Goal: Task Accomplishment & Management: Complete application form

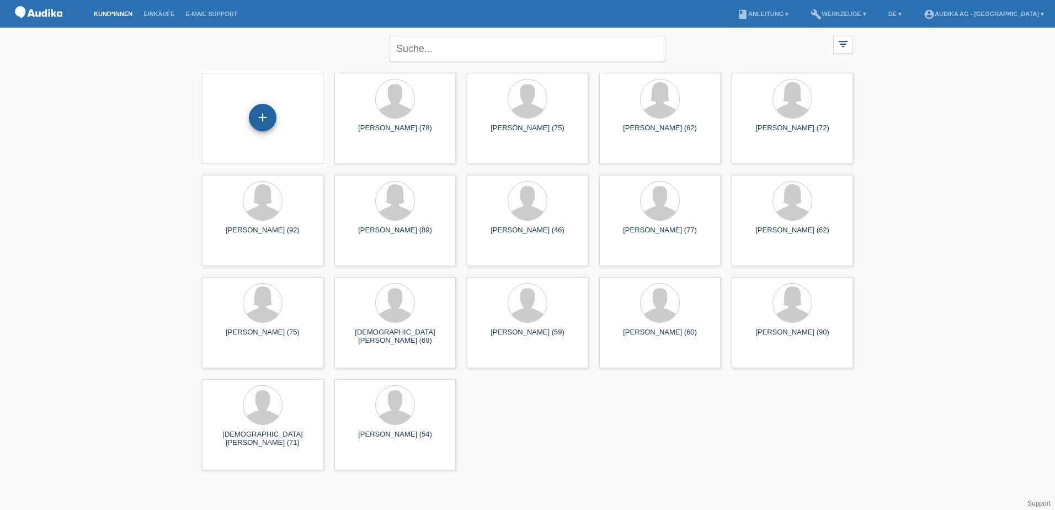
click at [262, 113] on div "+" at bounding box center [263, 118] width 28 height 28
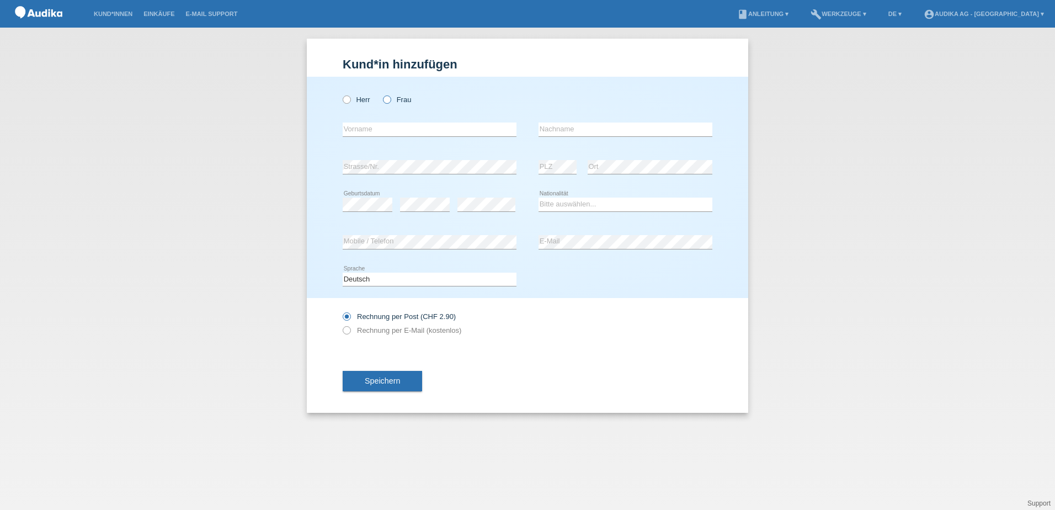
click at [381, 94] on icon at bounding box center [381, 94] width 0 height 0
click at [387, 98] on input "Frau" at bounding box center [386, 98] width 7 height 7
radio input "true"
click at [373, 131] on input "text" at bounding box center [430, 129] width 174 height 14
type input "[PERSON_NAME]"
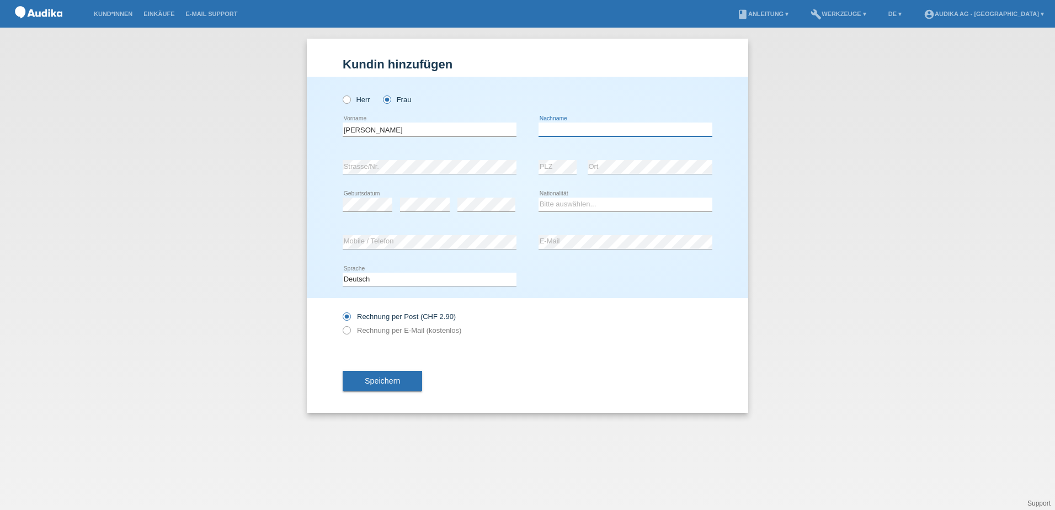
click at [586, 129] on input "text" at bounding box center [625, 129] width 174 height 14
type input "Sabba"
click at [388, 279] on select "Deutsch Français Italiano English" at bounding box center [430, 278] width 174 height 13
select select "it"
click at [343, 272] on select "Deutsch Français Italiano English" at bounding box center [430, 278] width 174 height 13
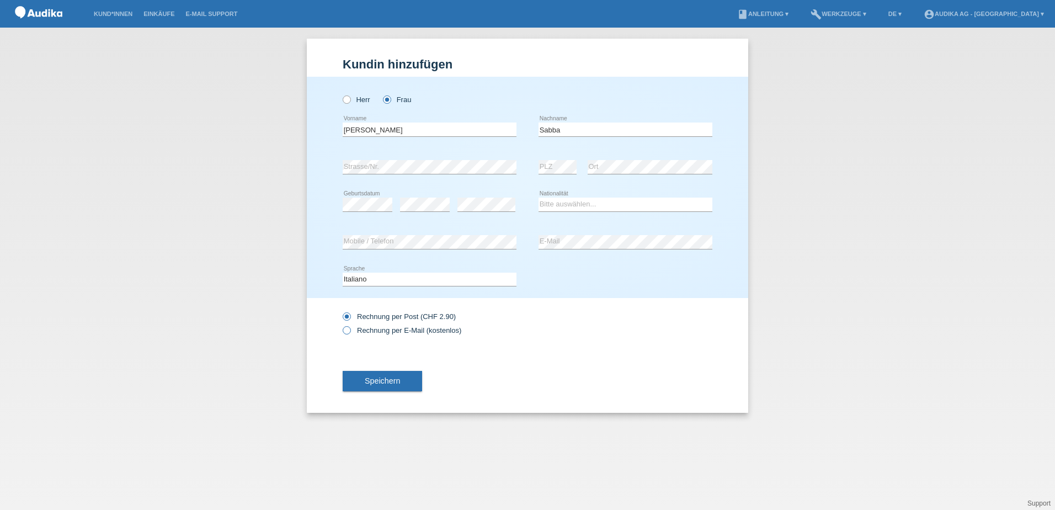
click at [341, 324] on icon at bounding box center [341, 324] width 0 height 0
click at [349, 330] on input "Rechnung per E-Mail (kostenlos)" at bounding box center [346, 333] width 7 height 14
radio input "true"
click at [381, 383] on span "Speichern" at bounding box center [382, 380] width 35 height 9
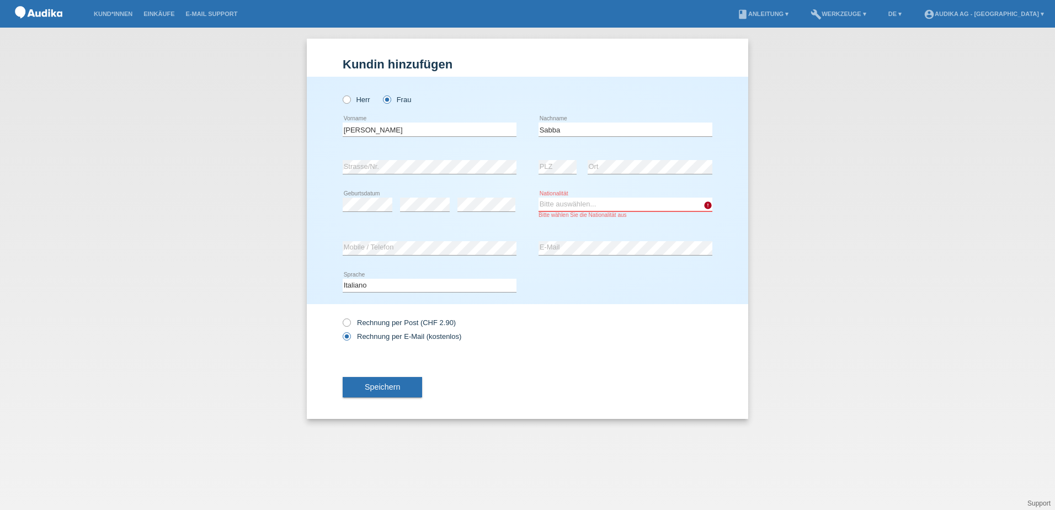
click at [573, 206] on select "Bitte auswählen... Schweiz Deutschland Liechtenstein Österreich ------------ Af…" at bounding box center [625, 203] width 174 height 13
select select "IT"
click at [538, 197] on select "Bitte auswählen... Schweiz Deutschland Liechtenstein Österreich ------------ Af…" at bounding box center [625, 203] width 174 height 13
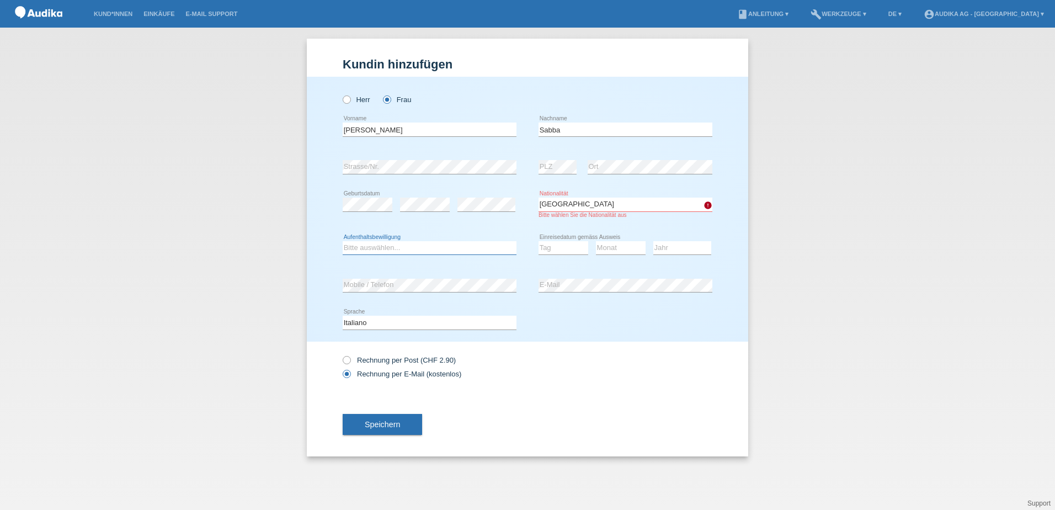
click at [390, 247] on select "Bitte auswählen... C B B - Flüchtlingsstatus Andere" at bounding box center [430, 247] width 174 height 13
select select "C"
click at [343, 241] on select "Bitte auswählen... C B B - Flüchtlingsstatus Andere" at bounding box center [430, 247] width 174 height 13
click at [565, 245] on select "Tag 01 02 03 04 05 06 07 08 09 10 11" at bounding box center [563, 247] width 50 height 13
select select "02"
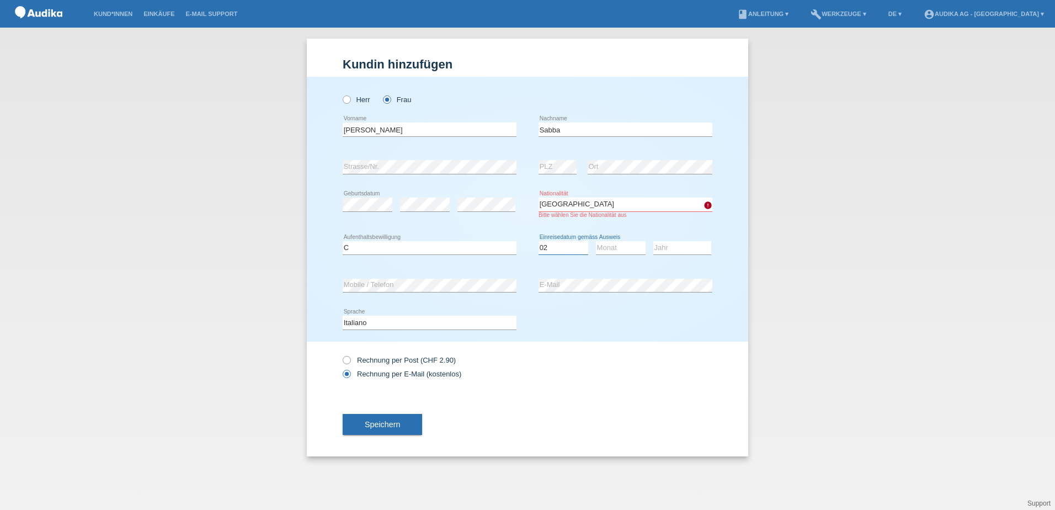
click at [538, 241] on select "Tag 01 02 03 04 05 06 07 08 09 10 11" at bounding box center [563, 247] width 50 height 13
click at [628, 249] on select "Monat 01 02 03 04 05 06 07 08 09 10 11" at bounding box center [621, 247] width 50 height 13
select select "01"
click at [596, 241] on select "Monat 01 02 03 04 05 06 07 08 09 10 11" at bounding box center [621, 247] width 50 height 13
click at [690, 249] on select "Jahr 2025 2024 2023 2022 2021 2020 2019 2018 2017 2016 2015 2014 2013 2012 2011…" at bounding box center [682, 247] width 58 height 13
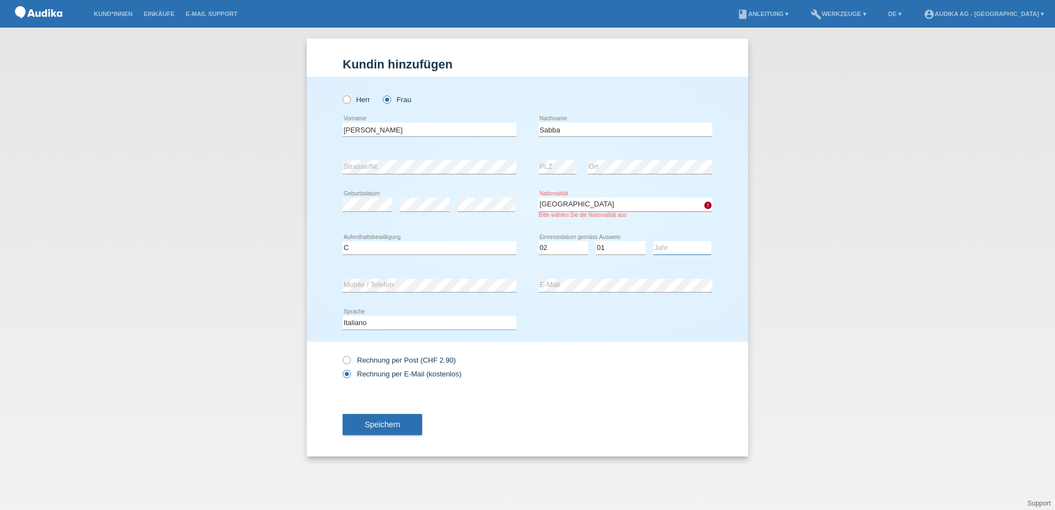
click at [674, 244] on select "Jahr 2025 2024 2023 2022 2021 2020 2019 2018 2017 2016 2015 2014 2013 2012 2011…" at bounding box center [682, 247] width 58 height 13
select select "1978"
click at [653, 241] on select "Jahr 2025 2024 2023 2022 2021 2020 2019 2018 2017 2016 2015 2014 2013 2012 2011…" at bounding box center [682, 247] width 58 height 13
click at [407, 427] on button "Speichern" at bounding box center [382, 424] width 79 height 21
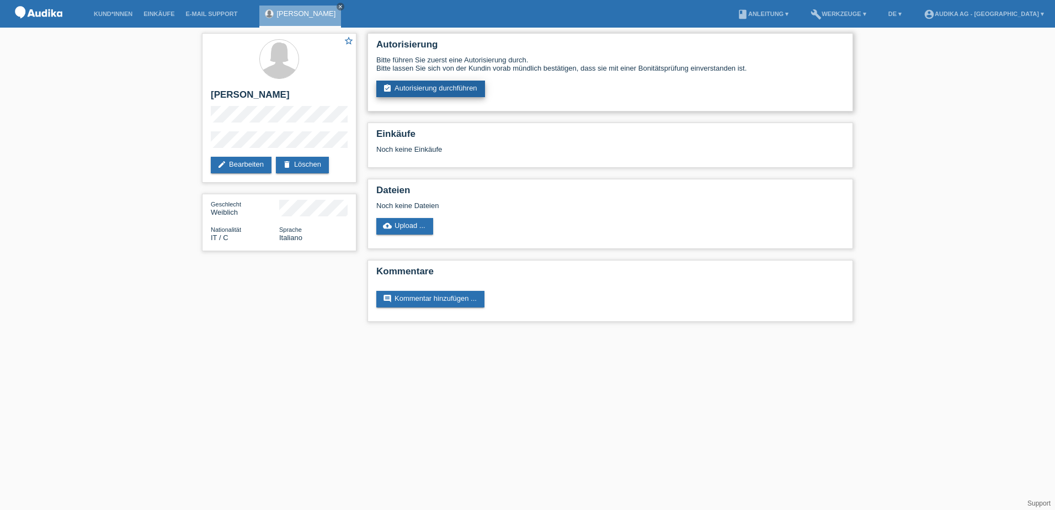
click at [443, 88] on link "assignment_turned_in Autorisierung durchführen" at bounding box center [430, 89] width 109 height 17
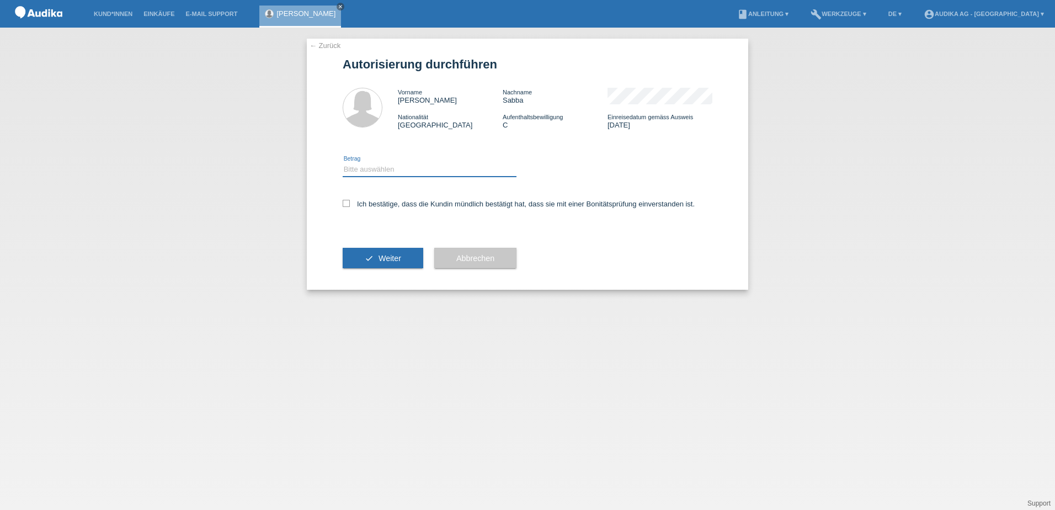
click at [397, 168] on select "Bitte auswählen CHF 1.00 - CHF 499.00 CHF 500.00 - CHF 1'999.00 CHF 2'000.00 - …" at bounding box center [430, 169] width 174 height 13
select select "3"
click at [343, 163] on select "Bitte auswählen CHF 1.00 - CHF 499.00 CHF 500.00 - CHF 1'999.00 CHF 2'000.00 - …" at bounding box center [430, 169] width 174 height 13
click at [345, 202] on icon at bounding box center [346, 203] width 7 height 7
click at [345, 202] on input "Ich bestätige, dass die Kundin mündlich bestätigt hat, dass sie mit einer Bonit…" at bounding box center [346, 203] width 7 height 7
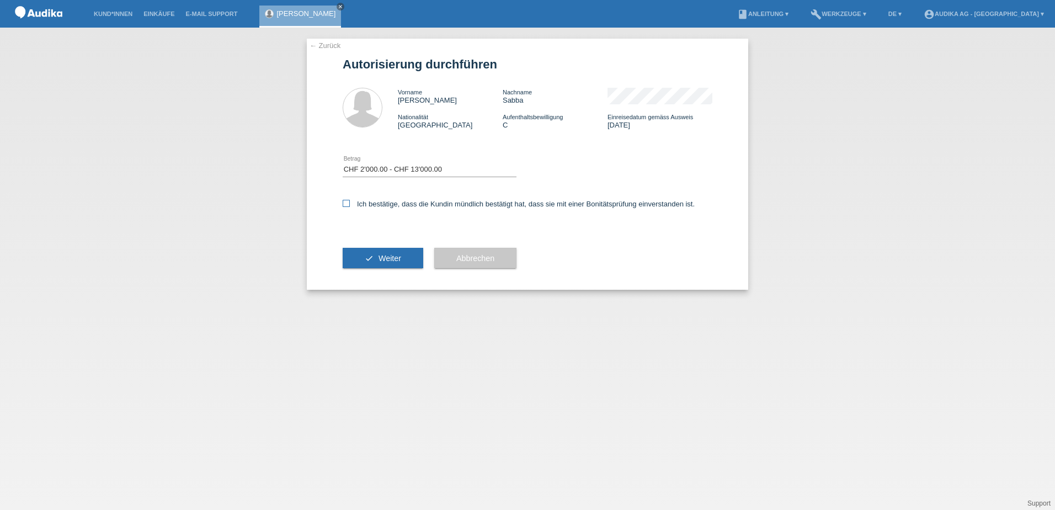
checkbox input "true"
click at [387, 260] on span "Weiter" at bounding box center [389, 258] width 23 height 9
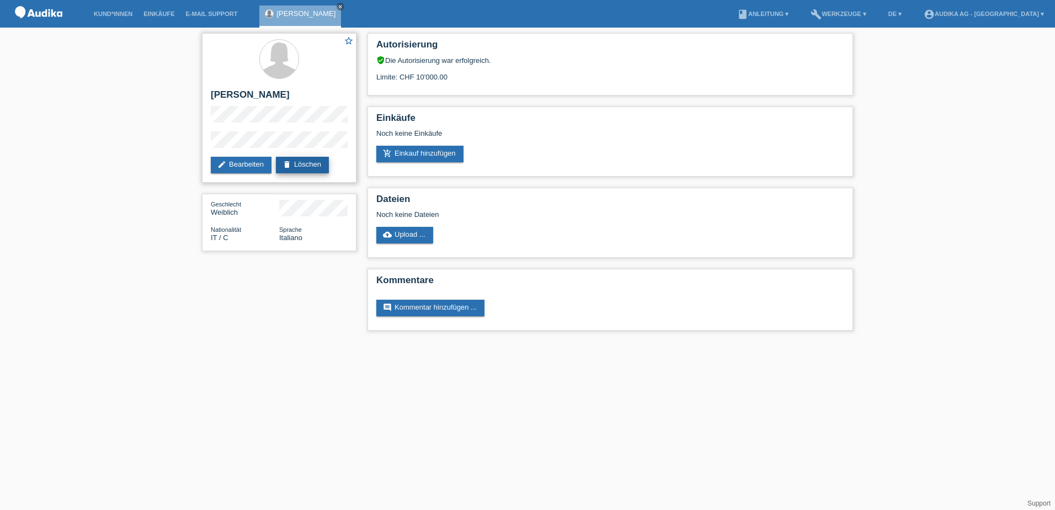
click at [312, 162] on link "delete Löschen" at bounding box center [302, 165] width 53 height 17
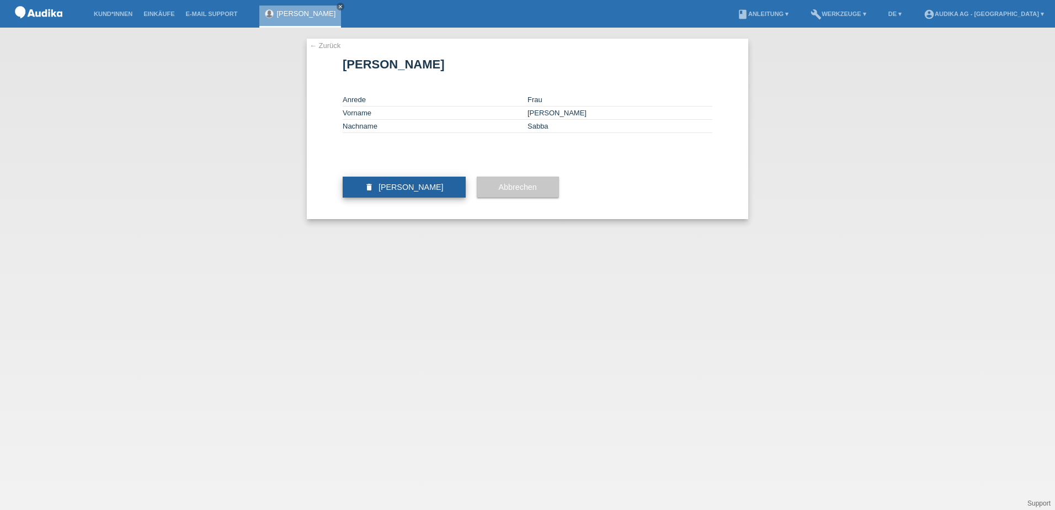
click at [410, 191] on span "[PERSON_NAME]" at bounding box center [410, 187] width 65 height 9
